Goal: Information Seeking & Learning: Learn about a topic

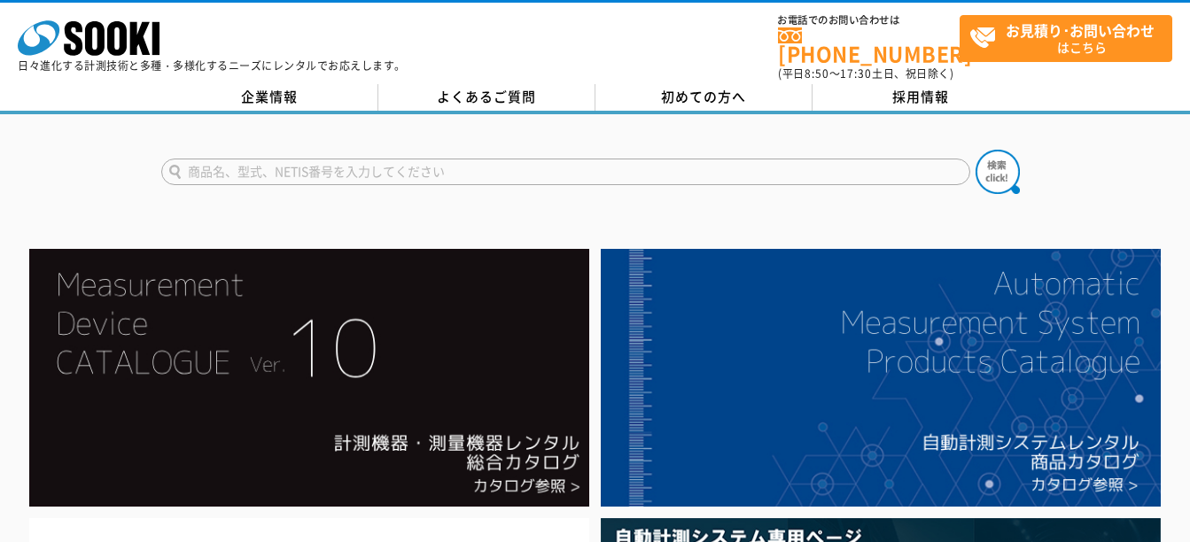
click at [224, 159] on input "text" at bounding box center [565, 172] width 809 height 27
type input "アンビル"
click at [975, 150] on button at bounding box center [997, 172] width 44 height 44
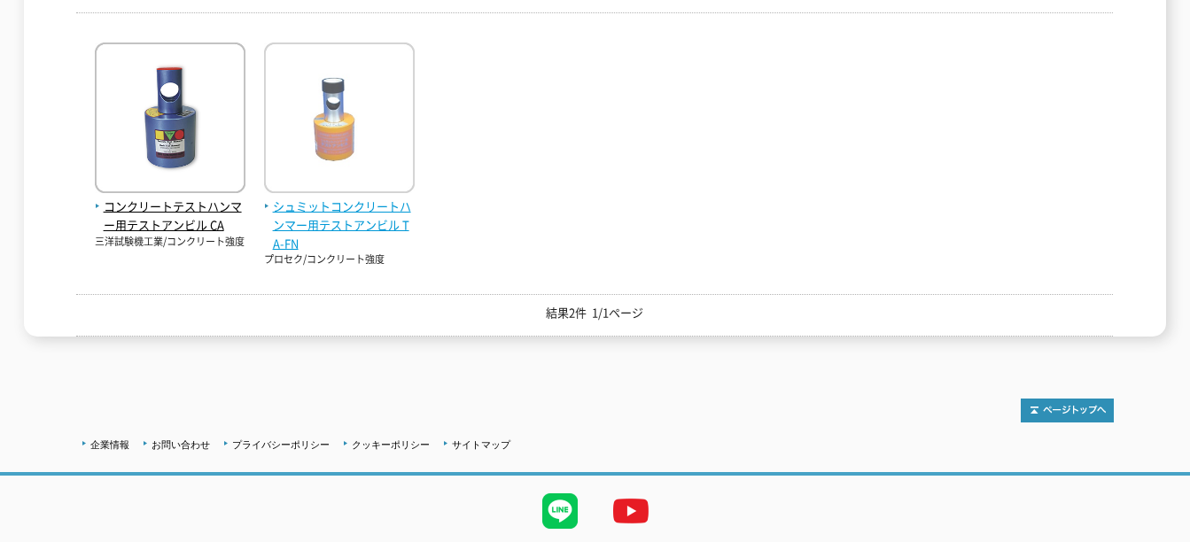
click at [325, 214] on span "シュミットコンクリートハンマー用テストアンビル TA-FN" at bounding box center [339, 225] width 151 height 55
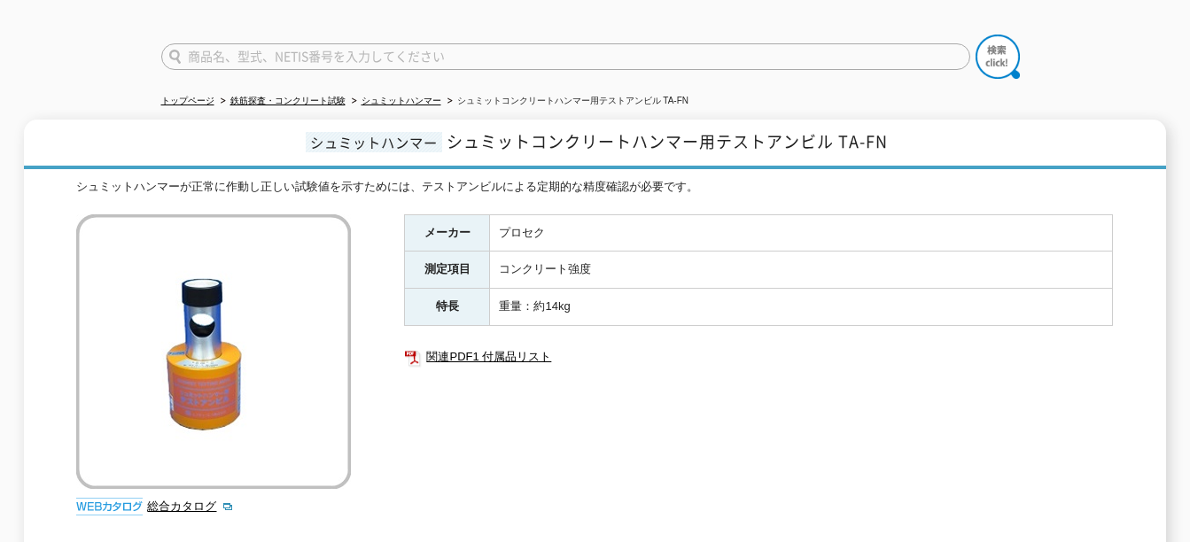
scroll to position [89, 0]
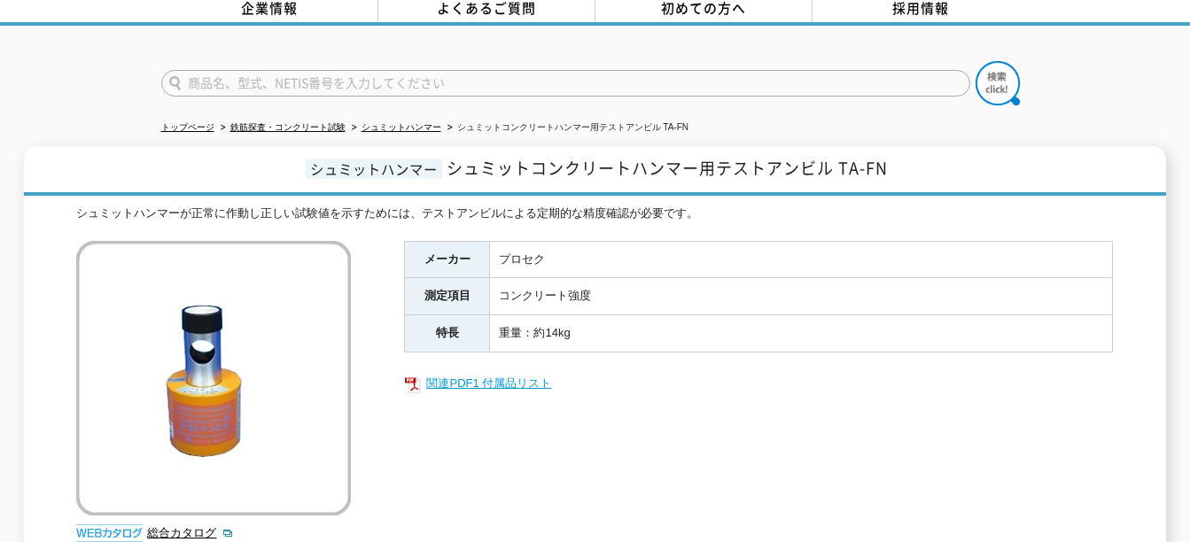
click at [495, 372] on link "関連PDF1 付属品リスト" at bounding box center [758, 383] width 709 height 23
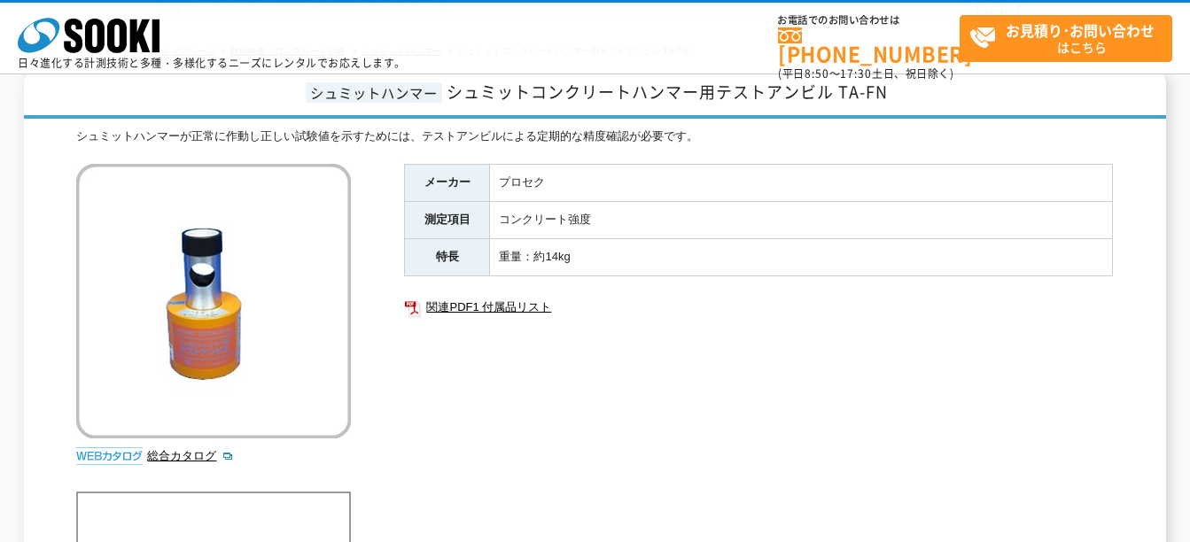
scroll to position [0, 0]
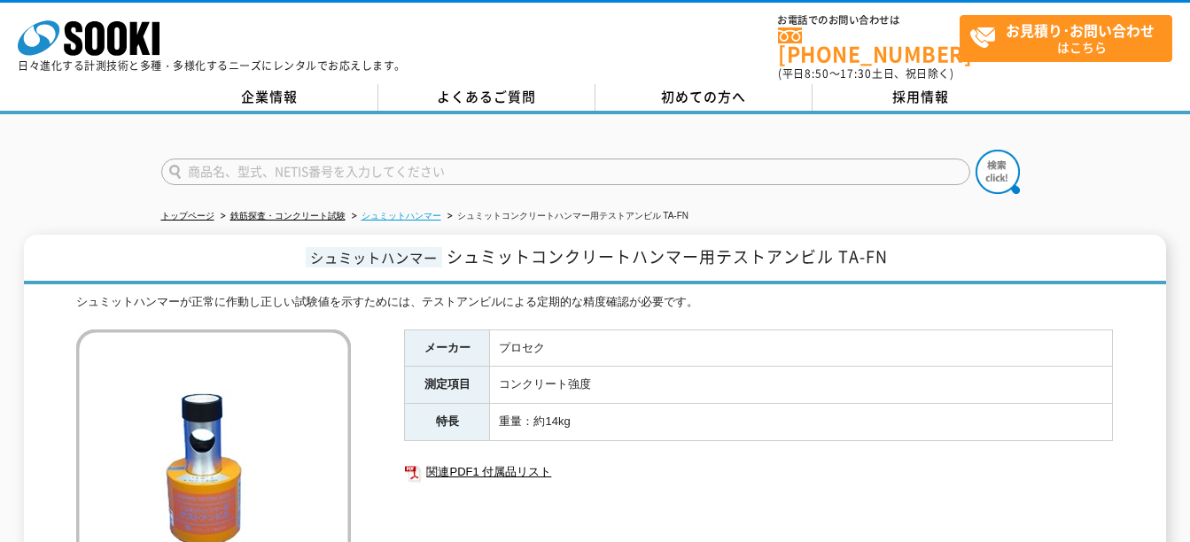
click at [400, 211] on link "シュミットハンマー" at bounding box center [401, 216] width 80 height 10
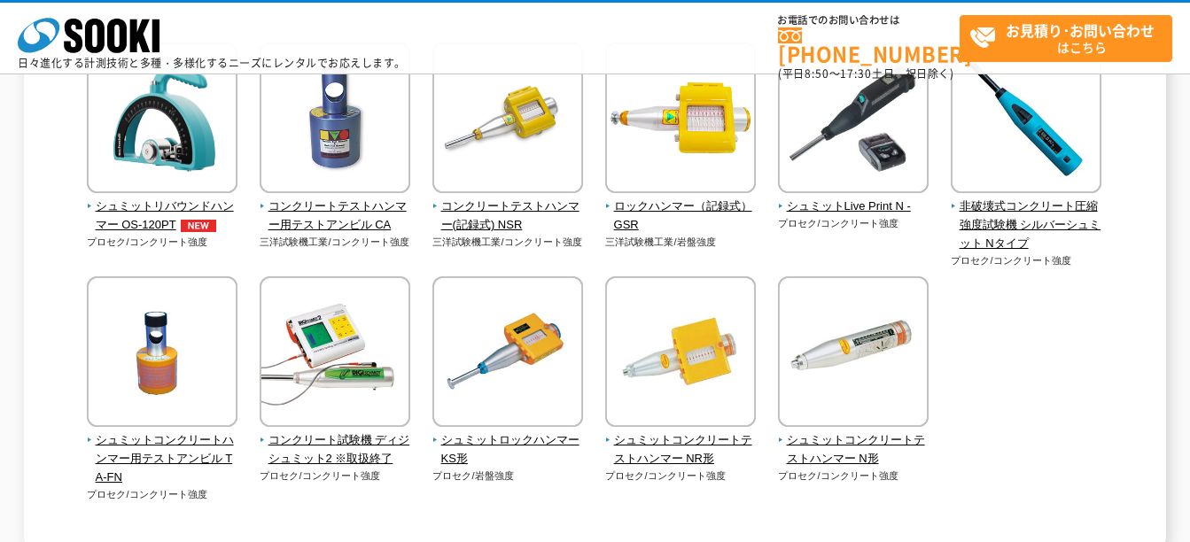
scroll to position [266, 0]
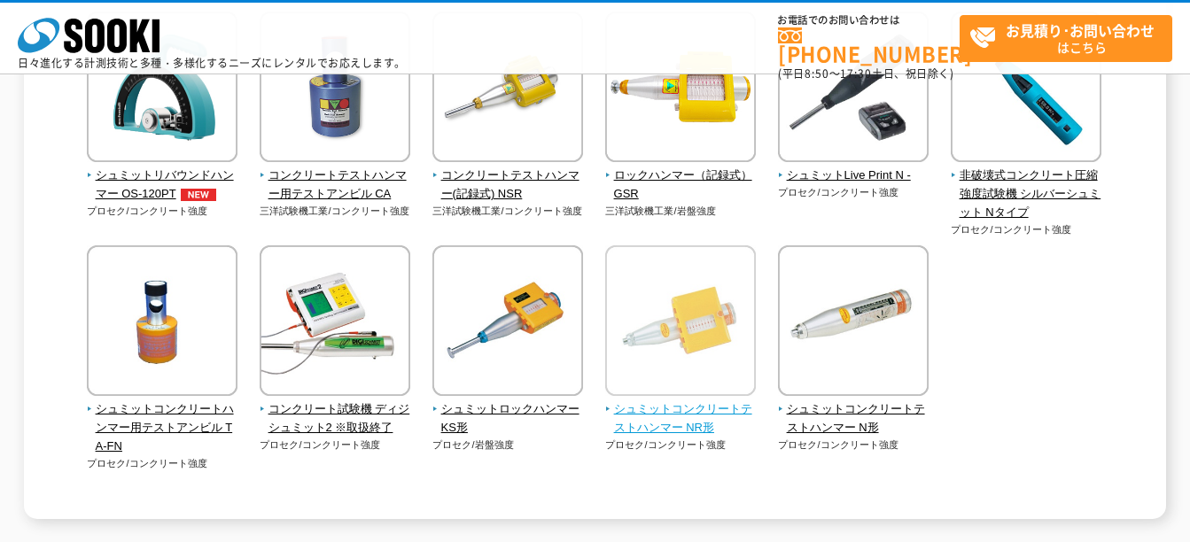
click at [682, 418] on span "シュミットコンクリートテストハンマー NR形" at bounding box center [680, 418] width 151 height 37
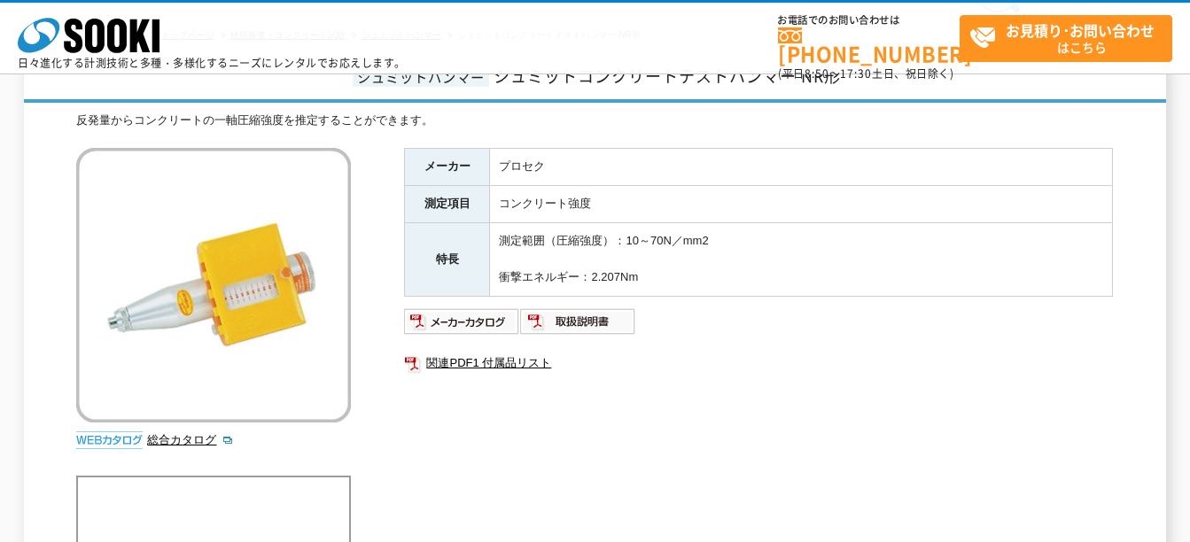
scroll to position [89, 0]
